Goal: Transaction & Acquisition: Download file/media

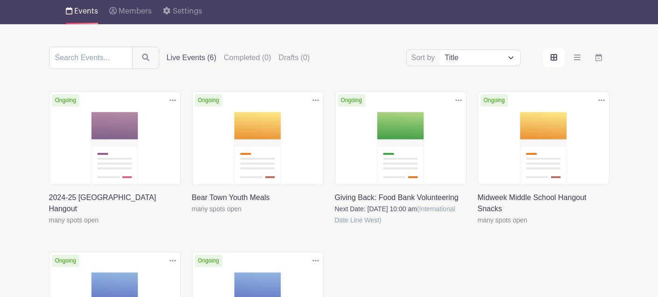
click at [49, 226] on link at bounding box center [49, 226] width 0 height 0
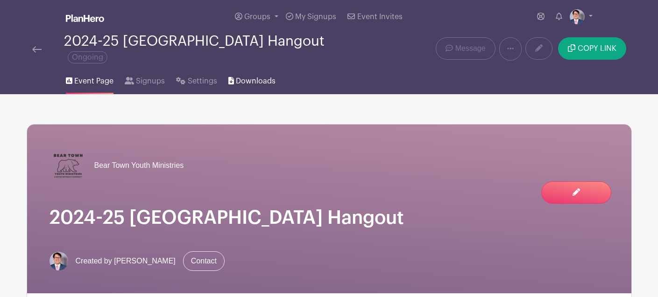
click at [245, 82] on span "Downloads" at bounding box center [256, 81] width 40 height 11
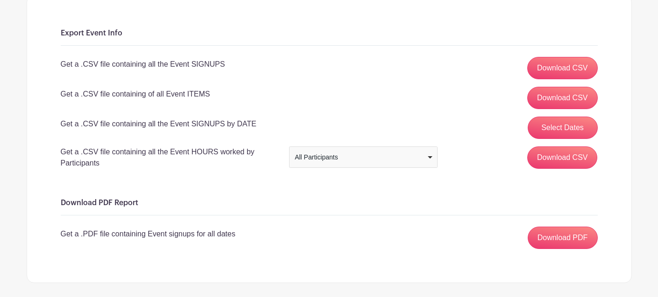
scroll to position [174, 0]
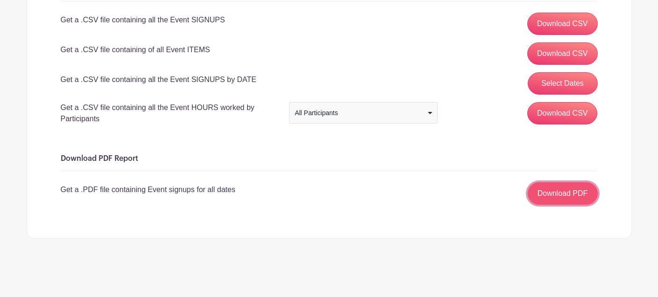
click at [567, 195] on link "Download PDF" at bounding box center [562, 193] width 70 height 22
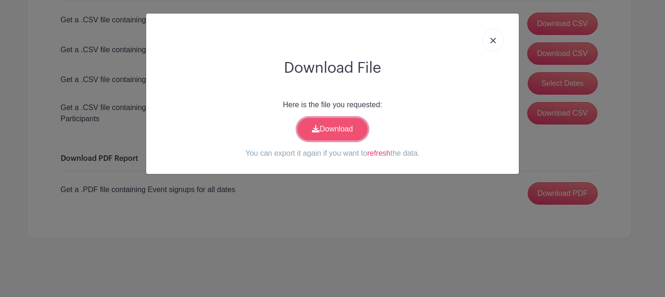
click at [361, 133] on link "Download" at bounding box center [332, 129] width 70 height 22
click at [498, 37] on link at bounding box center [492, 39] width 21 height 23
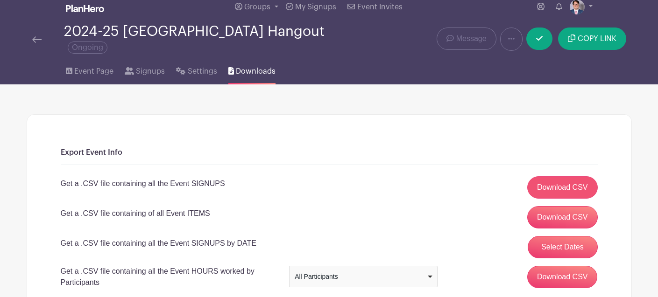
scroll to position [17, 0]
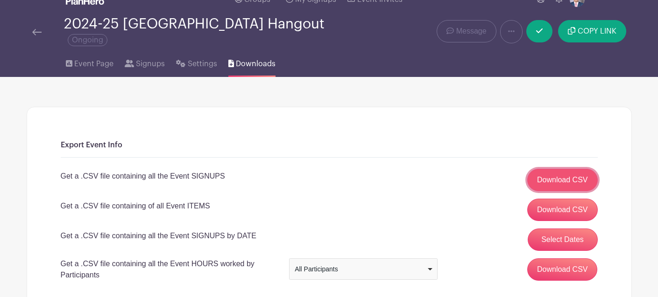
click at [551, 180] on link "Download CSV" at bounding box center [562, 180] width 70 height 22
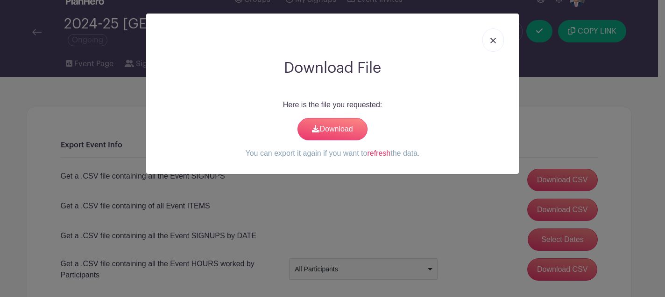
click at [318, 140] on div "Here is the file you requested: Download You can export it again if you want to…" at bounding box center [333, 129] width 358 height 60
click at [319, 132] on link "Download" at bounding box center [332, 129] width 70 height 22
click at [492, 41] on img at bounding box center [493, 41] width 6 height 6
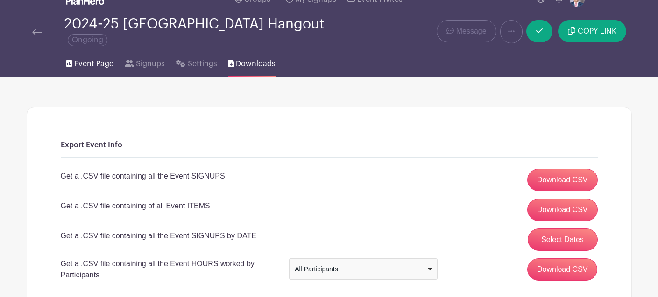
click at [109, 60] on span "Event Page" at bounding box center [93, 63] width 39 height 11
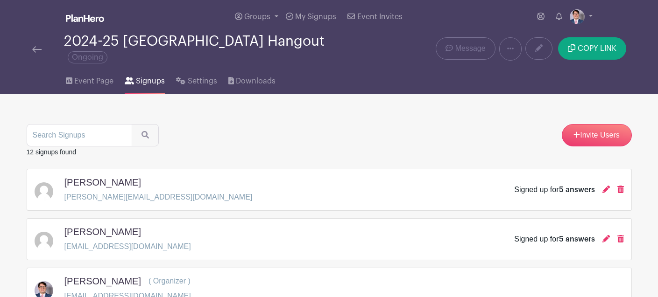
click at [35, 50] on img at bounding box center [36, 49] width 9 height 7
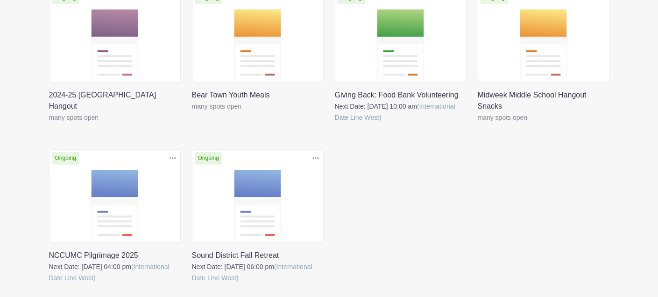
scroll to position [173, 0]
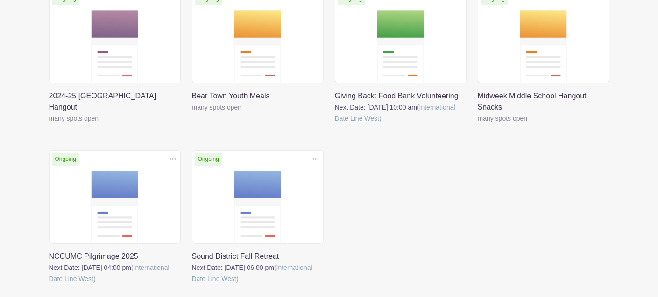
click at [192, 285] on link at bounding box center [192, 285] width 0 height 0
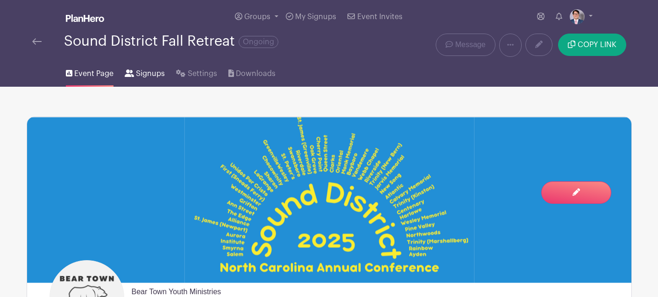
click at [145, 78] on span "Signups" at bounding box center [150, 73] width 29 height 11
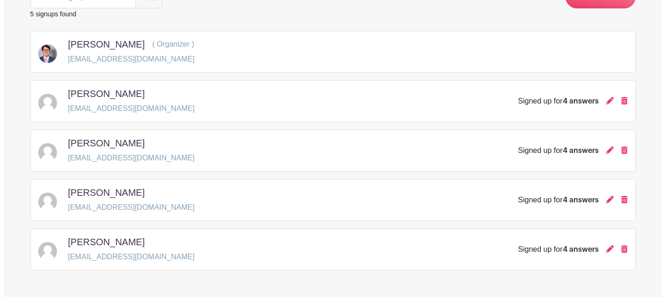
scroll to position [134, 0]
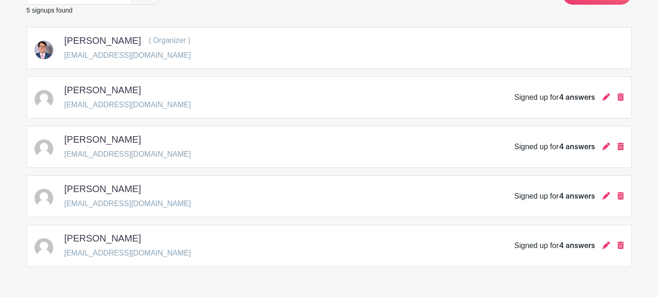
click at [239, 242] on div "[PERSON_NAME] [EMAIL_ADDRESS][DOMAIN_NAME] Signed up for 4 answers" at bounding box center [329, 246] width 589 height 26
click at [606, 246] on icon at bounding box center [605, 245] width 7 height 7
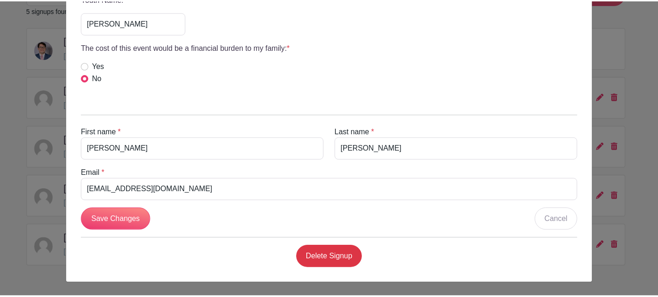
scroll to position [0, 0]
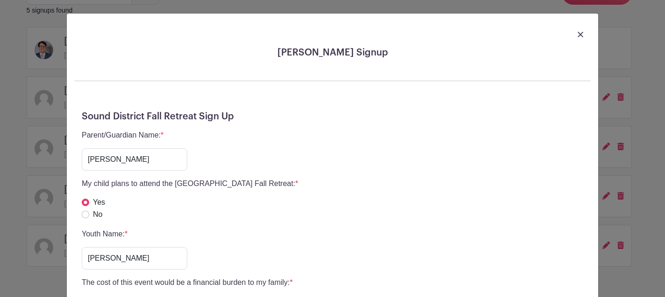
click at [577, 32] on img at bounding box center [580, 35] width 6 height 6
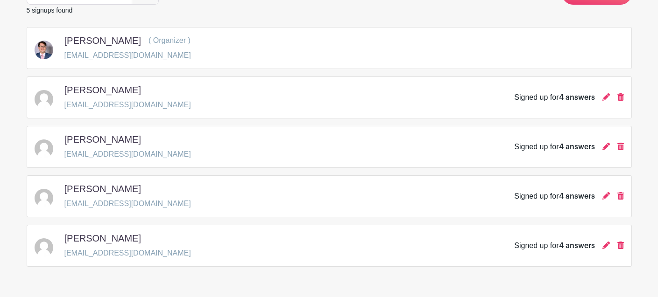
click at [123, 189] on h5 "[PERSON_NAME]" at bounding box center [102, 188] width 77 height 11
